Goal: Entertainment & Leisure: Consume media (video, audio)

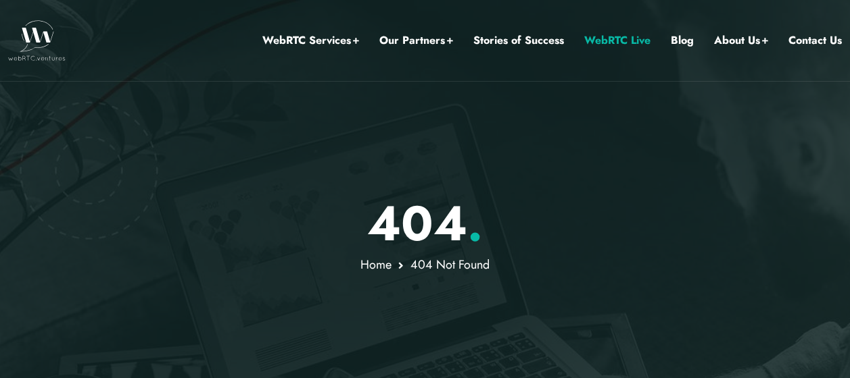
click at [622, 43] on link "WebRTC Live" at bounding box center [617, 41] width 66 height 18
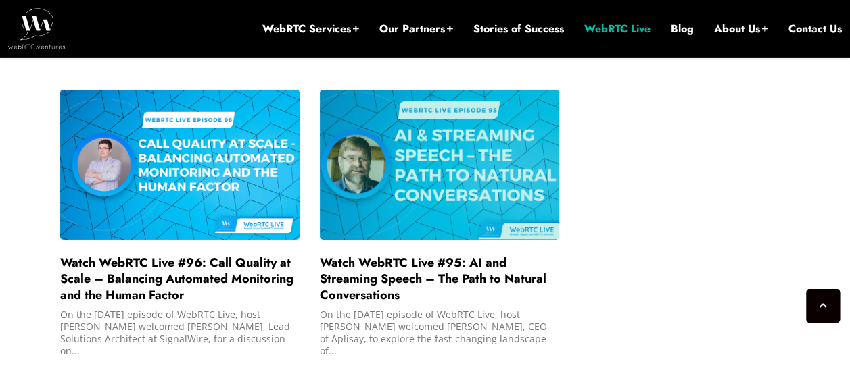
scroll to position [2212, 0]
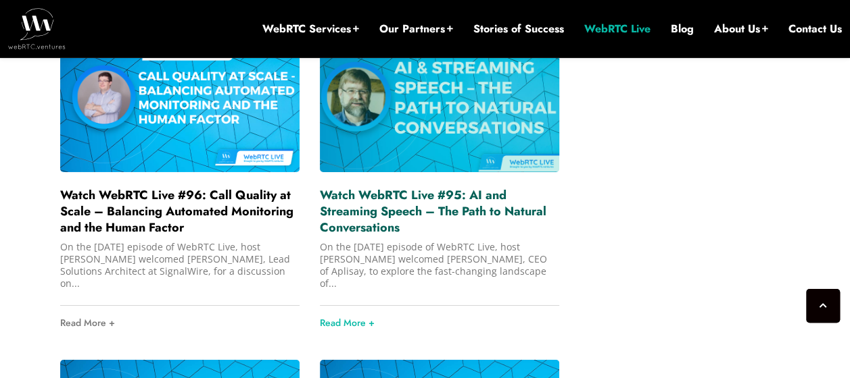
click at [476, 212] on link "Watch WebRTC Live #95: AI and Streaming Speech – The Path to Natural Conversati…" at bounding box center [433, 212] width 226 height 50
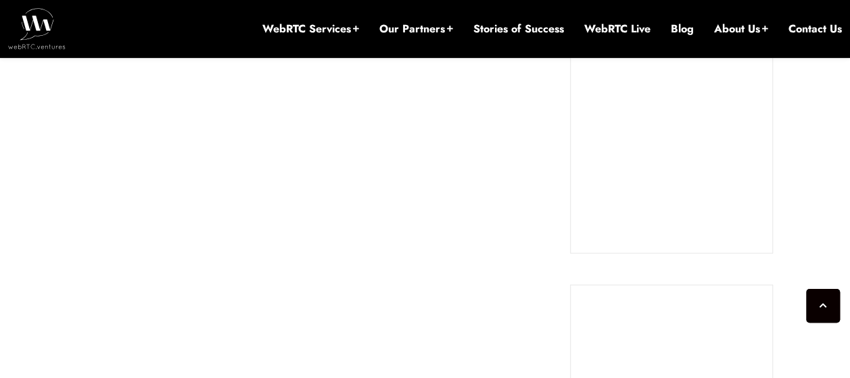
scroll to position [1079, 0]
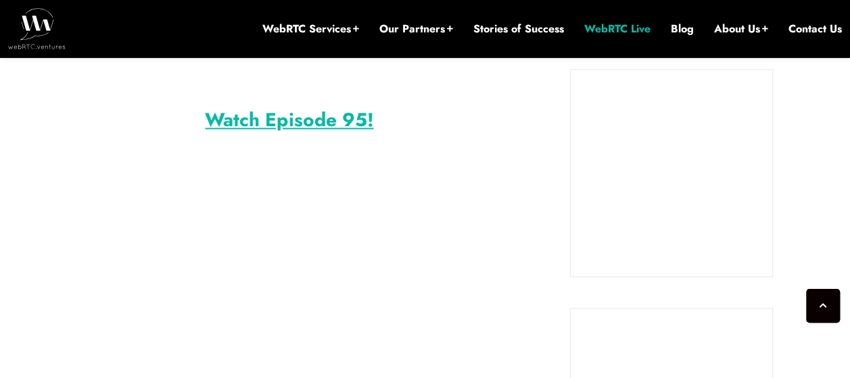
click at [620, 31] on link "WebRTC Live" at bounding box center [617, 29] width 66 height 15
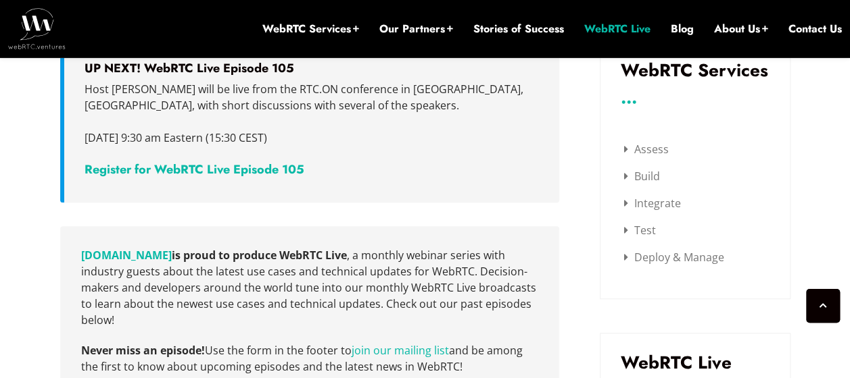
scroll to position [351, 0]
